Goal: Task Accomplishment & Management: Complete application form

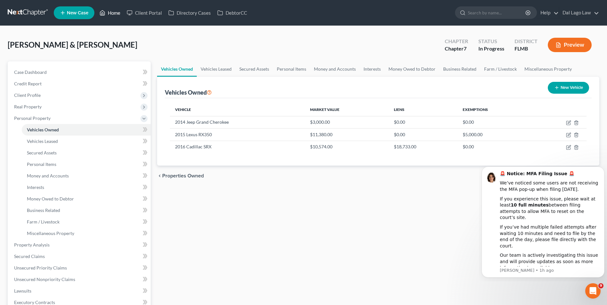
drag, startPoint x: 108, startPoint y: 11, endPoint x: 107, endPoint y: 26, distance: 15.4
click at [108, 11] on link "Home" at bounding box center [109, 13] width 27 height 12
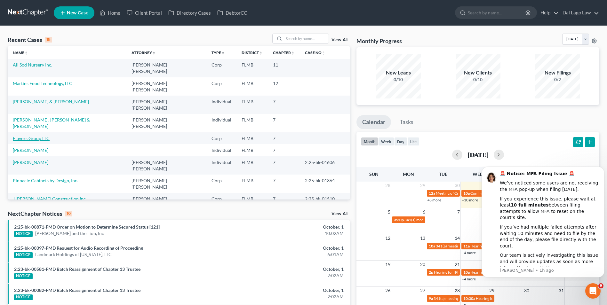
click at [39, 136] on link "Flavors Group LLC" at bounding box center [31, 138] width 37 height 5
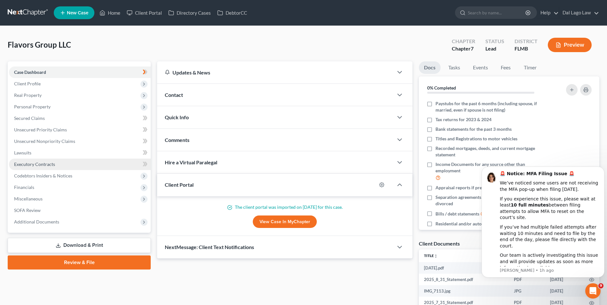
click at [53, 165] on span "Executory Contracts" at bounding box center [34, 164] width 41 height 5
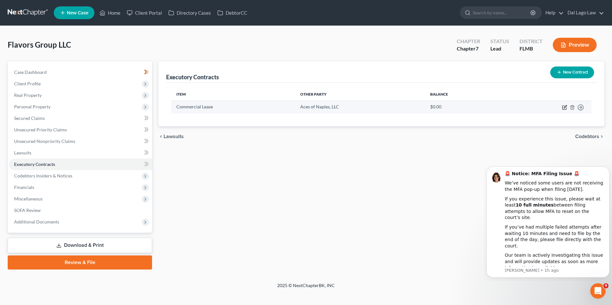
click at [564, 108] on icon "button" at bounding box center [564, 107] width 5 height 5
select select "3"
select select "9"
select select "0"
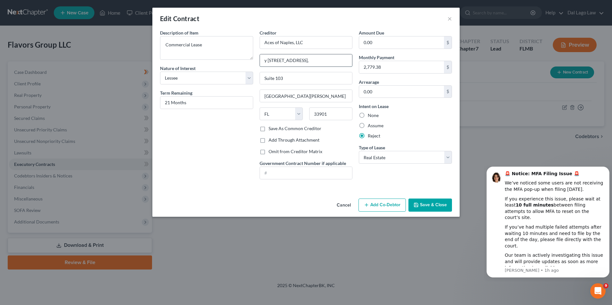
click at [268, 59] on input "y [STREET_ADDRESS]," at bounding box center [306, 60] width 93 height 12
click at [298, 60] on input "[STREET_ADDRESS]," at bounding box center [306, 60] width 93 height 12
type input "[STREET_ADDRESS],"
click at [424, 206] on button "Save & Close" at bounding box center [430, 205] width 44 height 13
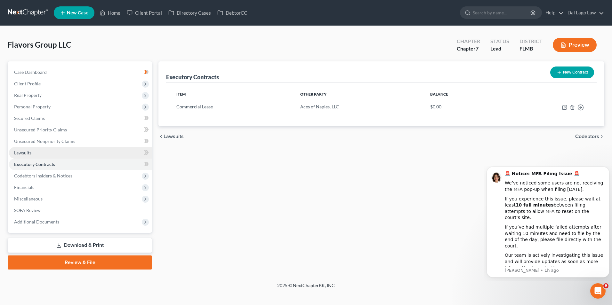
drag, startPoint x: 74, startPoint y: 149, endPoint x: 96, endPoint y: 152, distance: 22.3
click at [74, 149] on link "Lawsuits" at bounding box center [80, 153] width 143 height 12
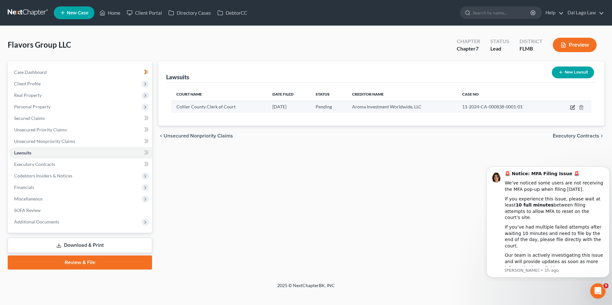
click at [571, 108] on icon "button" at bounding box center [572, 107] width 5 height 5
select select "9"
select select "0"
select select "1"
select select "9"
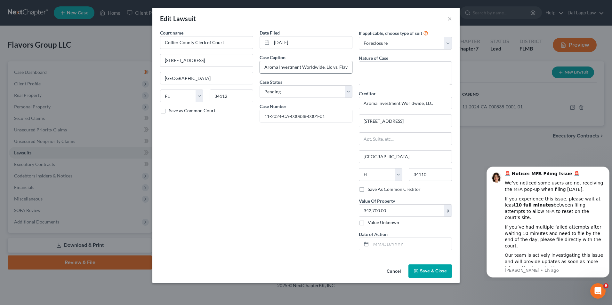
drag, startPoint x: 326, startPoint y: 65, endPoint x: 330, endPoint y: 67, distance: 4.3
click at [330, 67] on input "Aroma Investment Worldwide, Llc vs. Flavors Group Llc" at bounding box center [306, 67] width 93 height 12
type input "Aroma Investment Worldwide, LLC vs. Flavors Group LLC"
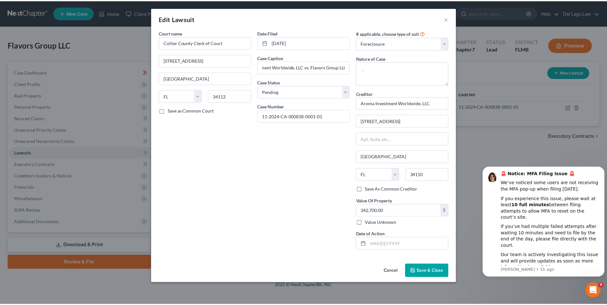
scroll to position [0, 0]
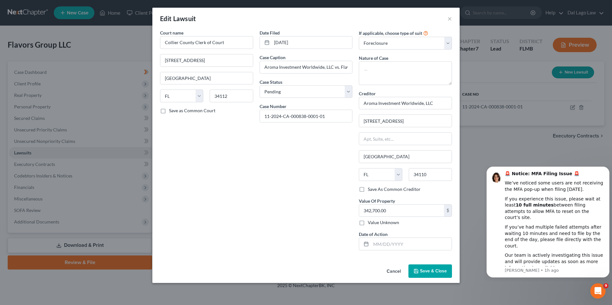
click at [420, 273] on button "Save & Close" at bounding box center [430, 271] width 44 height 13
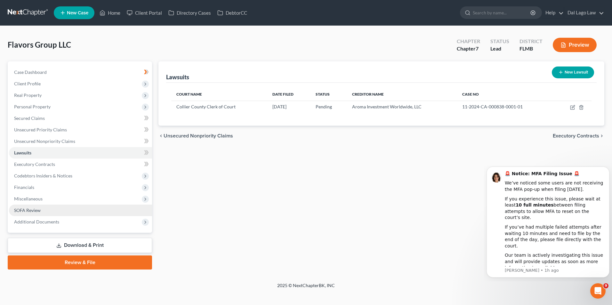
click at [57, 210] on link "SOFA Review" at bounding box center [80, 211] width 143 height 12
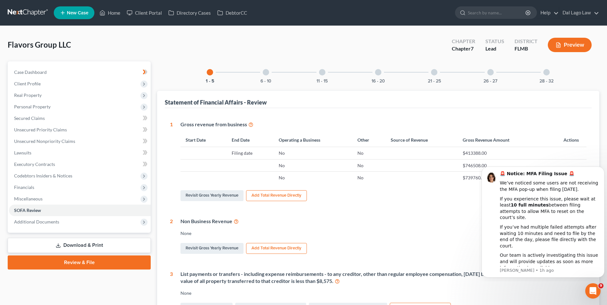
click at [544, 73] on div at bounding box center [547, 72] width 6 height 6
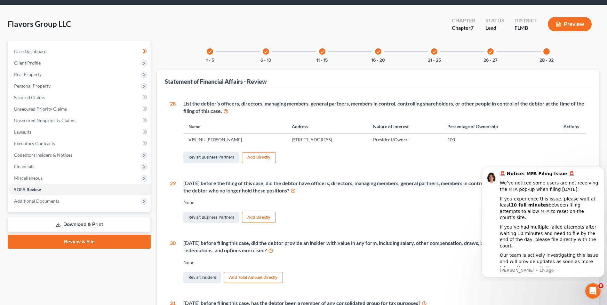
scroll to position [32, 0]
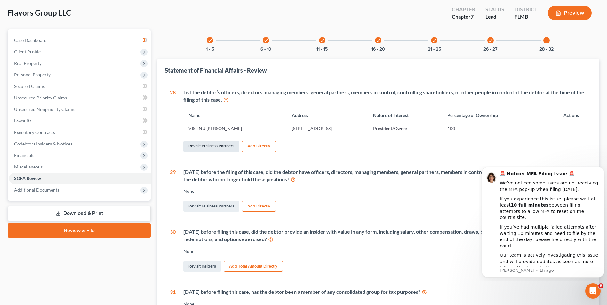
click at [210, 147] on link "Revisit Business Partners" at bounding box center [211, 146] width 56 height 11
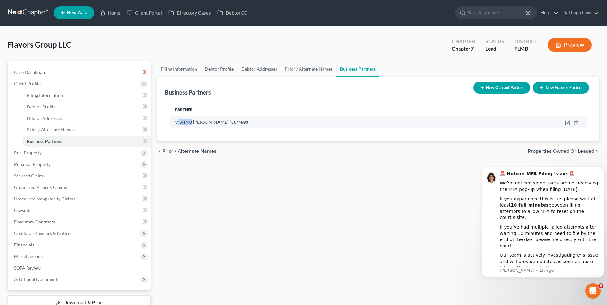
drag, startPoint x: 178, startPoint y: 122, endPoint x: 190, endPoint y: 124, distance: 12.9
click at [190, 124] on span "VISHNU [PERSON_NAME] (Current)" at bounding box center [211, 121] width 73 height 5
click at [569, 123] on icon "button" at bounding box center [568, 122] width 3 height 3
select select "5"
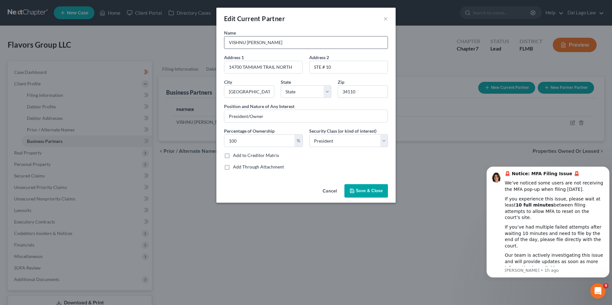
drag, startPoint x: 231, startPoint y: 42, endPoint x: 245, endPoint y: 42, distance: 14.1
click at [245, 42] on input "VISHNU [PERSON_NAME]" at bounding box center [305, 42] width 163 height 12
drag, startPoint x: 246, startPoint y: 43, endPoint x: 259, endPoint y: 42, distance: 12.8
click at [259, 42] on input "Vishnu [PERSON_NAME]" at bounding box center [305, 42] width 163 height 12
drag, startPoint x: 260, startPoint y: 43, endPoint x: 281, endPoint y: 42, distance: 21.4
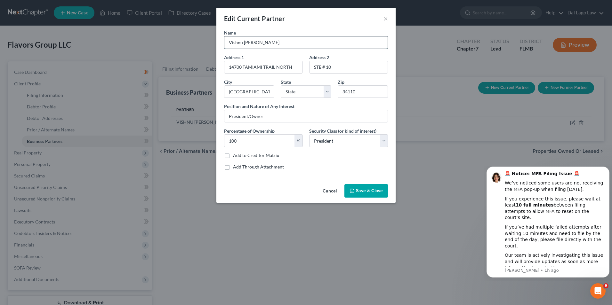
click at [281, 42] on input "Vishnu [PERSON_NAME]" at bounding box center [305, 42] width 163 height 12
type input "Vishnu Pratap Thalapil"
drag, startPoint x: 246, startPoint y: 67, endPoint x: 262, endPoint y: 67, distance: 15.4
click at [262, 67] on input "14700 TAMIAMI TRAIL NORTH" at bounding box center [263, 67] width 78 height 12
click at [262, 67] on input "[STREET_ADDRESS]" at bounding box center [263, 67] width 78 height 12
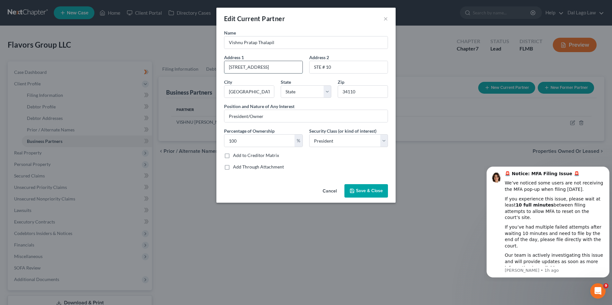
drag, startPoint x: 262, startPoint y: 67, endPoint x: 272, endPoint y: 69, distance: 10.6
click at [272, 69] on input "[STREET_ADDRESS]" at bounding box center [263, 67] width 78 height 12
drag, startPoint x: 272, startPoint y: 68, endPoint x: 284, endPoint y: 69, distance: 12.5
click at [284, 69] on input "[STREET_ADDRESS]" at bounding box center [263, 67] width 78 height 12
type input "[STREET_ADDRESS]"
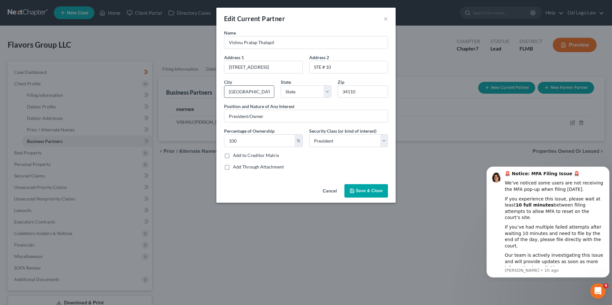
drag, startPoint x: 233, startPoint y: 90, endPoint x: 245, endPoint y: 91, distance: 11.9
click at [245, 91] on input "[GEOGRAPHIC_DATA]" at bounding box center [249, 92] width 50 height 12
type input "[GEOGRAPHIC_DATA]"
drag, startPoint x: 249, startPoint y: 116, endPoint x: 264, endPoint y: 117, distance: 14.4
click at [264, 117] on input "President/Owner" at bounding box center [305, 116] width 163 height 12
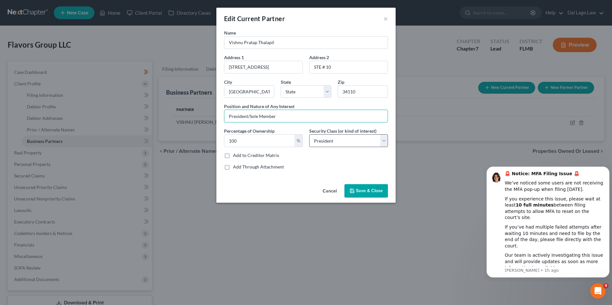
type input "President/Sole Member"
click at [387, 143] on select "Select Select Common Stockholder General Partner Limited Partner Managing Membe…" at bounding box center [348, 140] width 79 height 13
select select "3"
click at [309, 134] on select "Select Select Common Stockholder General Partner Limited Partner Managing Membe…" at bounding box center [348, 140] width 79 height 13
drag, startPoint x: 362, startPoint y: 192, endPoint x: 310, endPoint y: 101, distance: 105.5
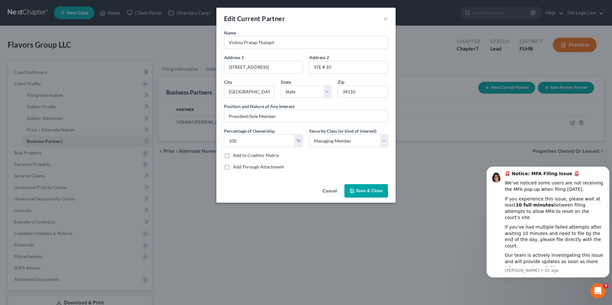
click at [310, 122] on div "Edit Current Partner × Name [PERSON_NAME] Address 1 [STREET_ADDRESS] Address [G…" at bounding box center [305, 105] width 179 height 195
click at [310, 87] on select "State [US_STATE] AK AR AZ CA CO CT DE DC [GEOGRAPHIC_DATA] [GEOGRAPHIC_DATA] GU…" at bounding box center [306, 91] width 50 height 13
select select "9"
click at [281, 85] on select "State [US_STATE] AK AR AZ CA CO CT DE DC [GEOGRAPHIC_DATA] [GEOGRAPHIC_DATA] GU…" at bounding box center [306, 91] width 50 height 13
drag, startPoint x: 368, startPoint y: 192, endPoint x: 322, endPoint y: 104, distance: 100.1
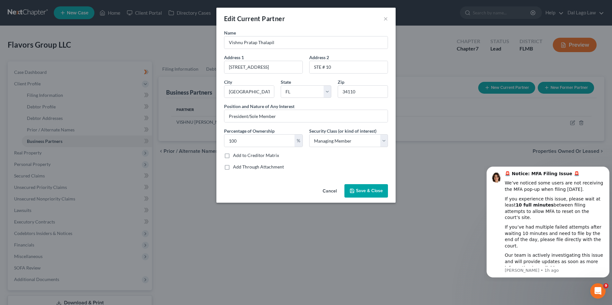
click at [322, 180] on div "Edit Current Partner × Name [PERSON_NAME] Address 1 [STREET_ADDRESS] Address [G…" at bounding box center [305, 105] width 179 height 195
drag, startPoint x: 316, startPoint y: 66, endPoint x: 322, endPoint y: 67, distance: 6.4
click at [322, 67] on input "STE # 10" at bounding box center [349, 67] width 78 height 12
drag, startPoint x: 316, startPoint y: 67, endPoint x: 320, endPoint y: 68, distance: 4.0
click at [320, 68] on input "Ste # 10" at bounding box center [349, 67] width 78 height 12
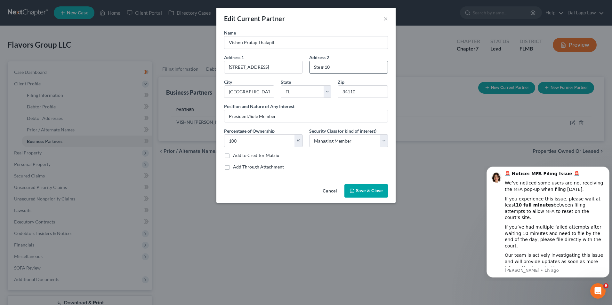
click at [323, 72] on input "Ste # 10" at bounding box center [349, 67] width 78 height 12
type input "Ste # 10"
click at [367, 190] on span "Save & Close" at bounding box center [369, 190] width 27 height 5
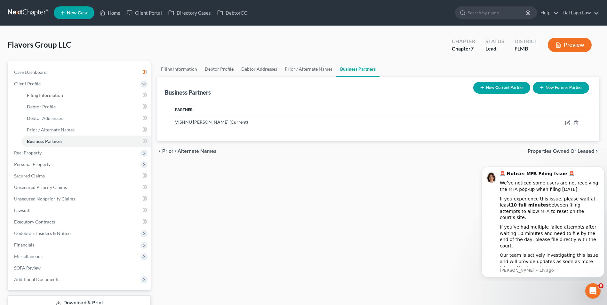
click at [291, 161] on div "chevron_left Prior / Alternate Names Properties Owned or Leased chevron_right" at bounding box center [378, 151] width 442 height 20
click at [56, 125] on link "Prior / Alternate Names" at bounding box center [86, 130] width 129 height 12
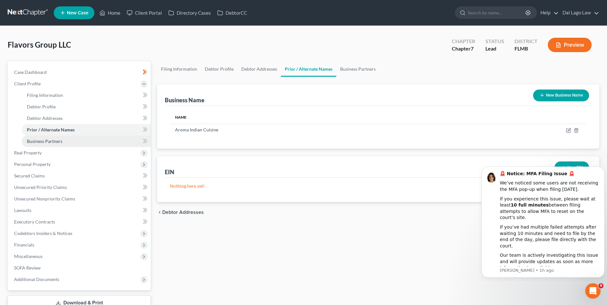
click at [56, 139] on span "Business Partners" at bounding box center [45, 141] width 36 height 5
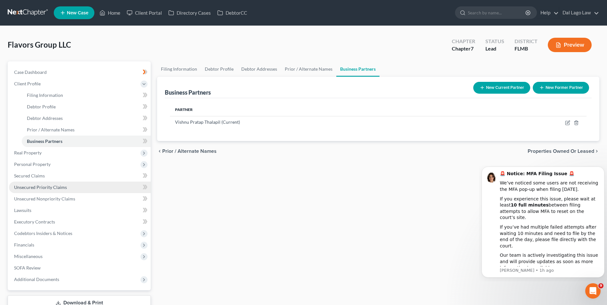
drag, startPoint x: 63, startPoint y: 185, endPoint x: 135, endPoint y: 183, distance: 71.7
click at [63, 185] on span "Unsecured Priority Claims" at bounding box center [40, 187] width 53 height 5
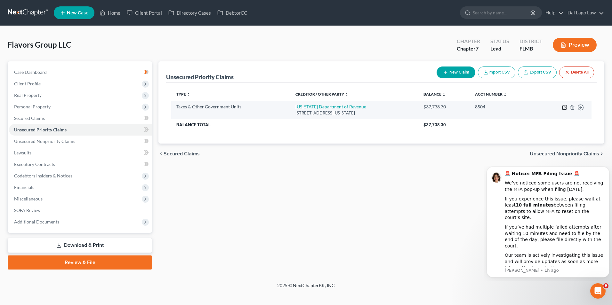
click at [563, 108] on icon "button" at bounding box center [564, 107] width 5 height 5
select select "2"
select select "9"
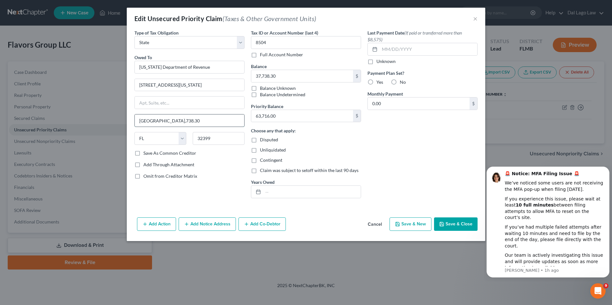
drag, startPoint x: 163, startPoint y: 121, endPoint x: 181, endPoint y: 123, distance: 18.0
click at [181, 123] on input "[GEOGRAPHIC_DATA],738.30" at bounding box center [189, 121] width 109 height 12
type input "Tallahassee"
click at [455, 221] on button "Save & Close" at bounding box center [456, 224] width 44 height 13
